Goal: Find specific page/section: Find specific page/section

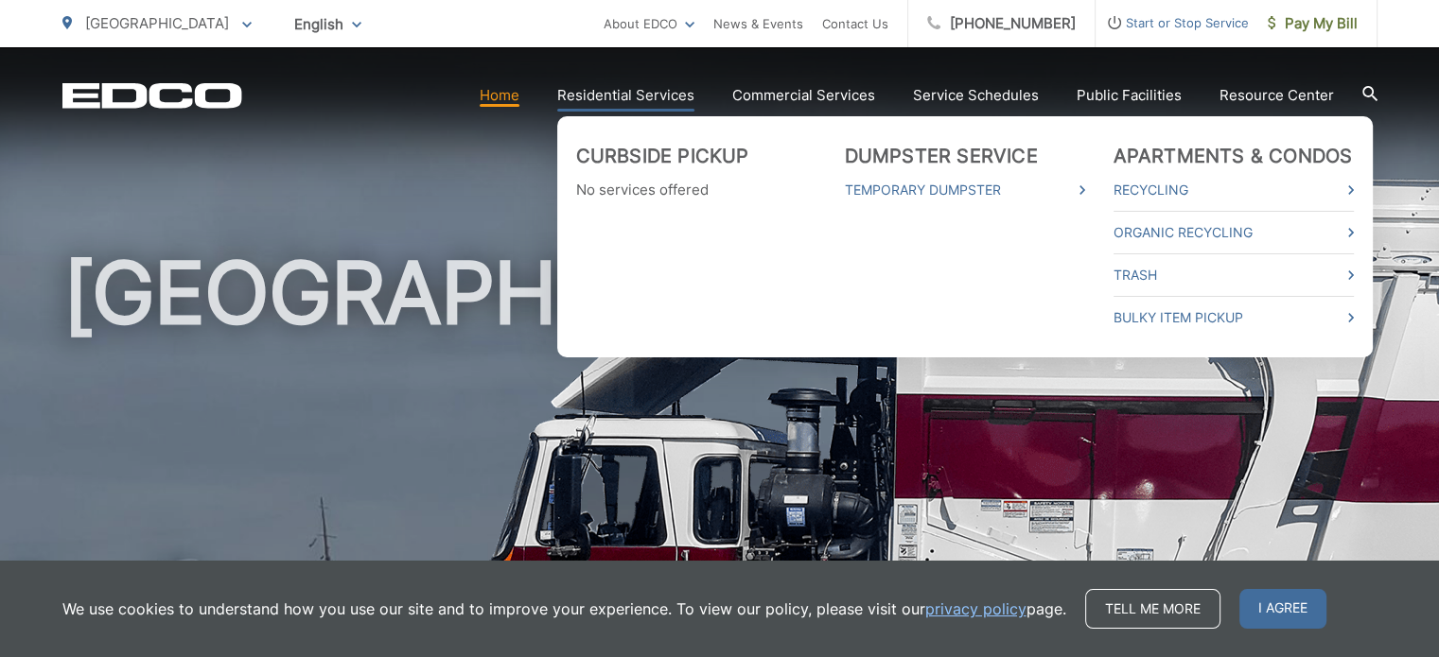
click at [621, 98] on link "Residential Services" at bounding box center [625, 95] width 137 height 23
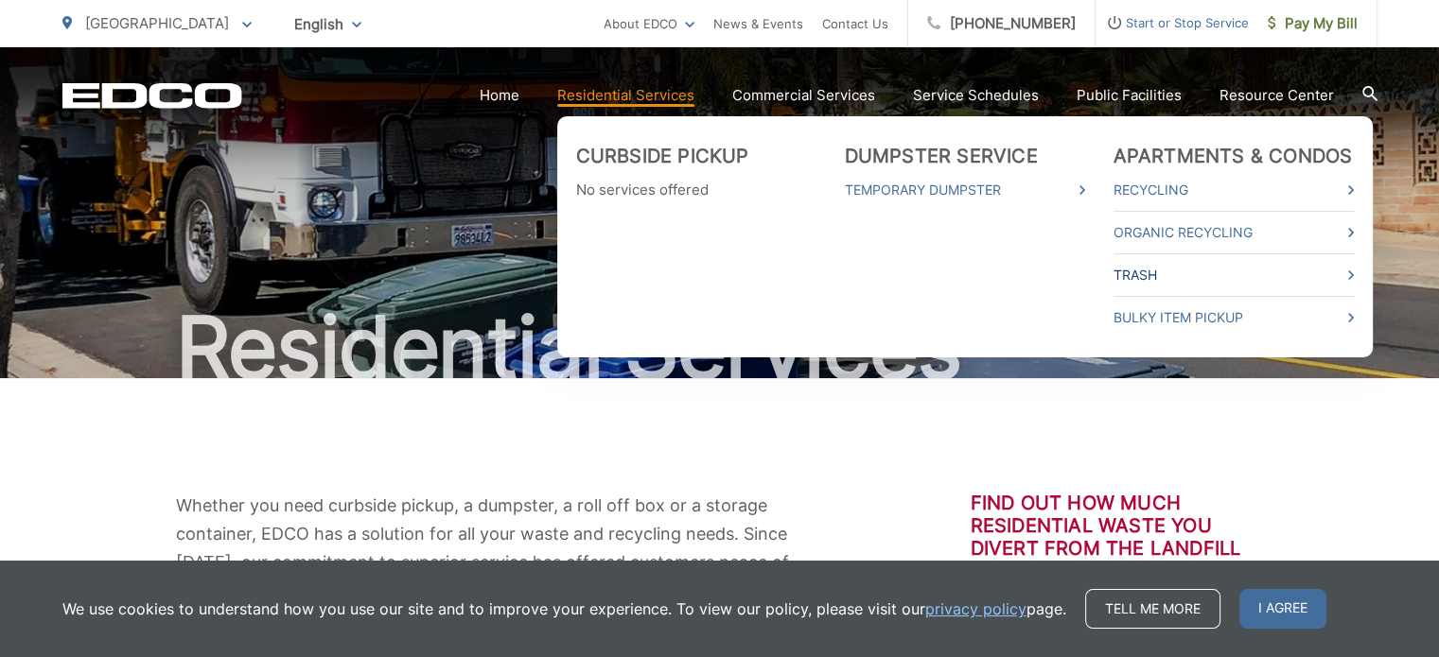
click at [1146, 272] on link "Trash" at bounding box center [1233, 275] width 240 height 23
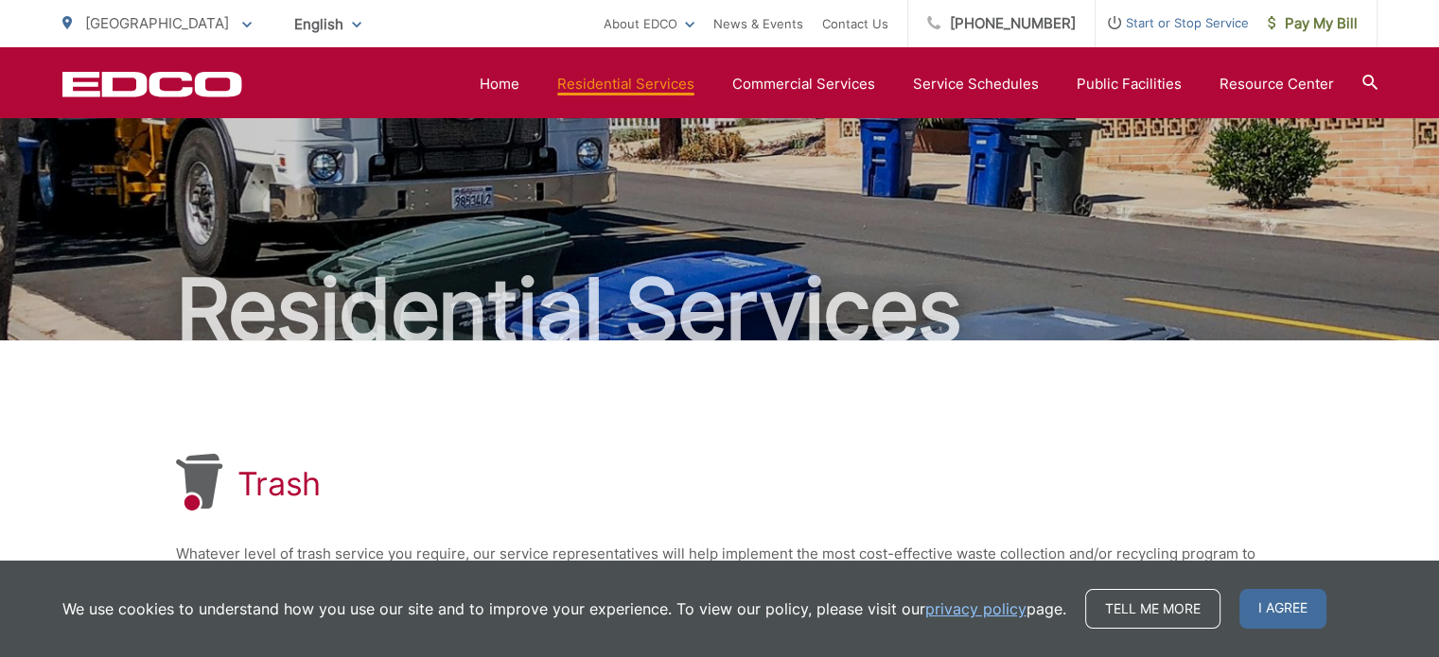
scroll to position [29, 0]
